Goal: Task Accomplishment & Management: Manage account settings

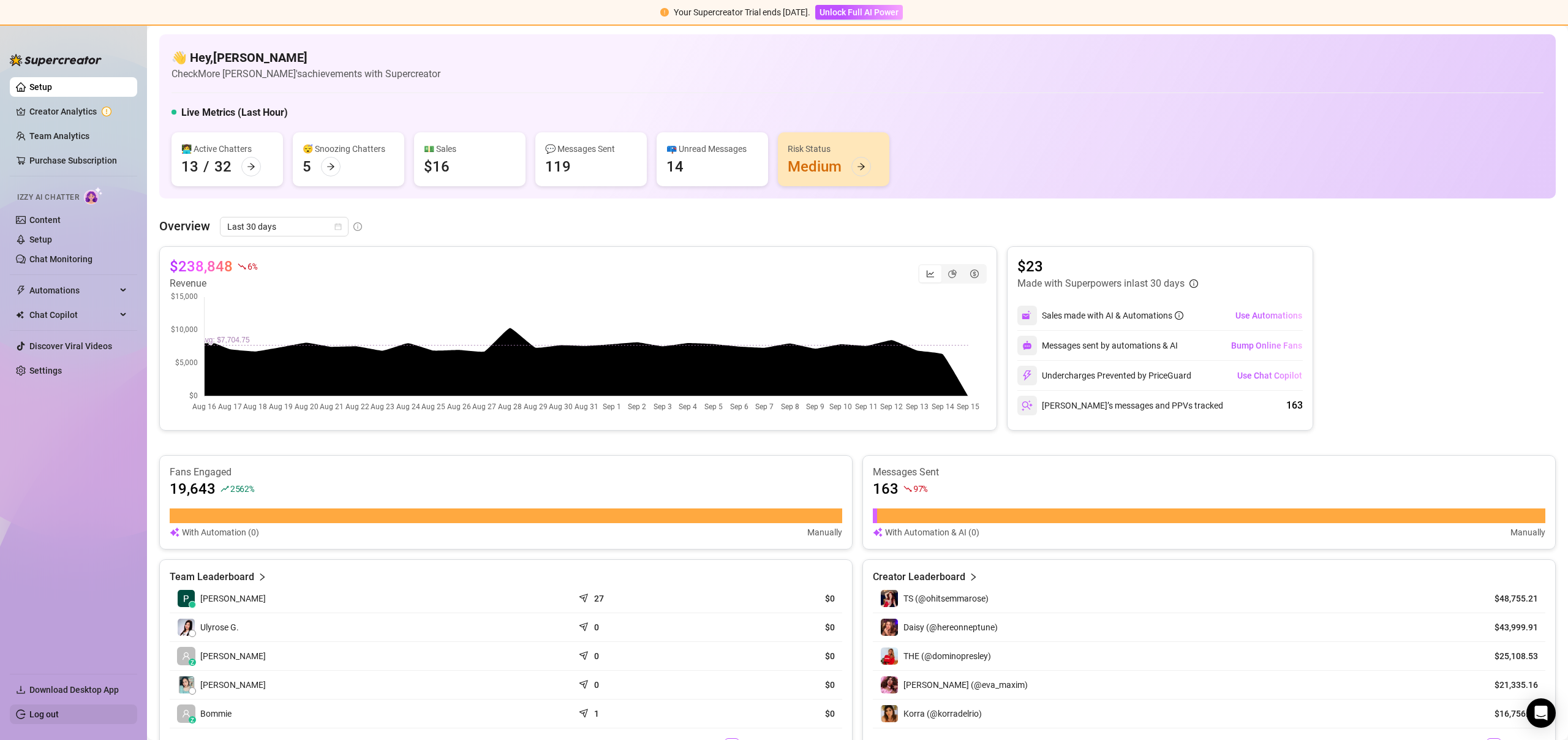
click at [55, 709] on link "Log out" at bounding box center [44, 714] width 30 height 10
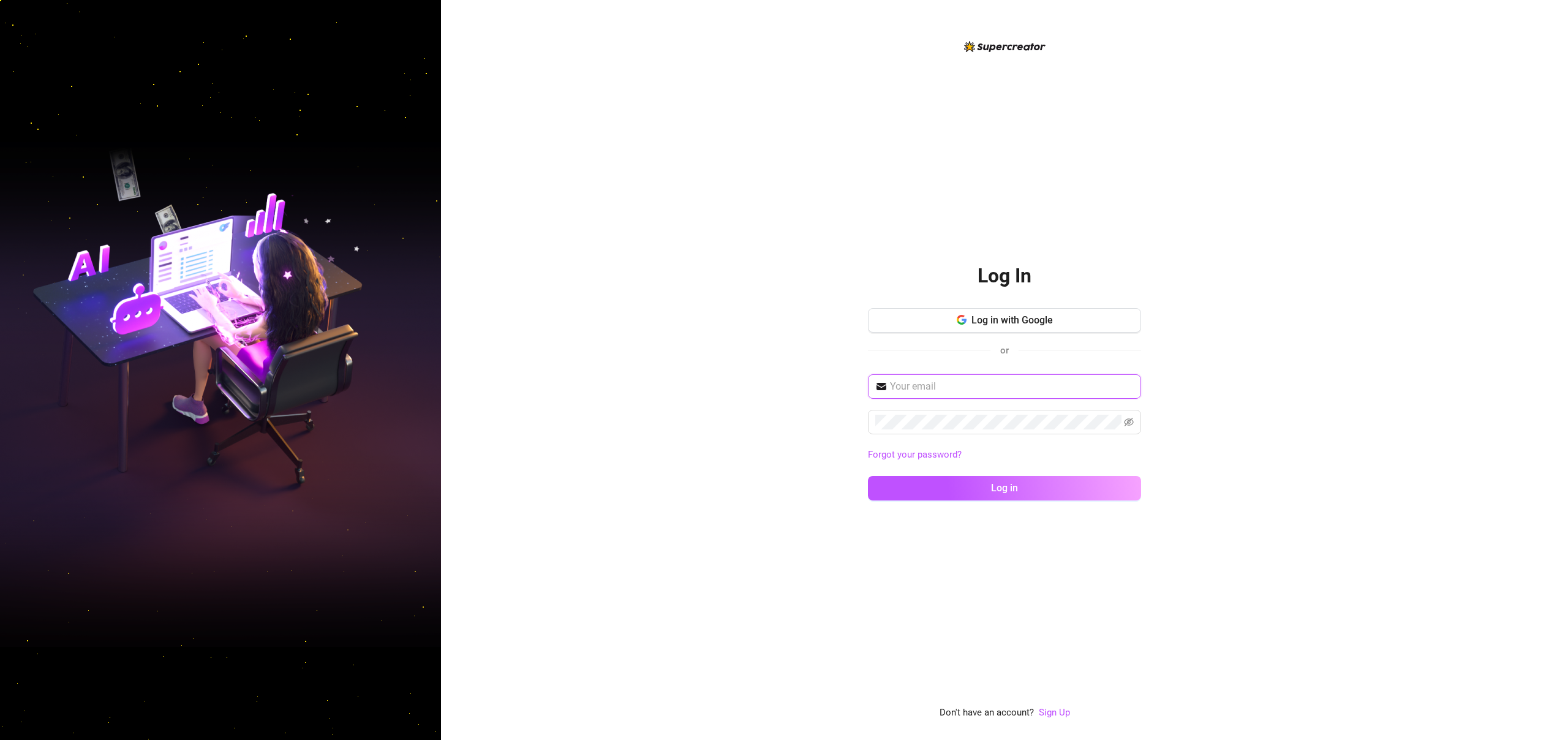
type input "[DOMAIN_NAME][EMAIL_ADDRESS][DOMAIN_NAME]"
click at [823, 382] on input "[DOMAIN_NAME][EMAIL_ADDRESS][DOMAIN_NAME]" at bounding box center [1012, 386] width 244 height 15
click at [823, 481] on button "Log in" at bounding box center [1005, 488] width 273 height 25
